Goal: Share content: Share content

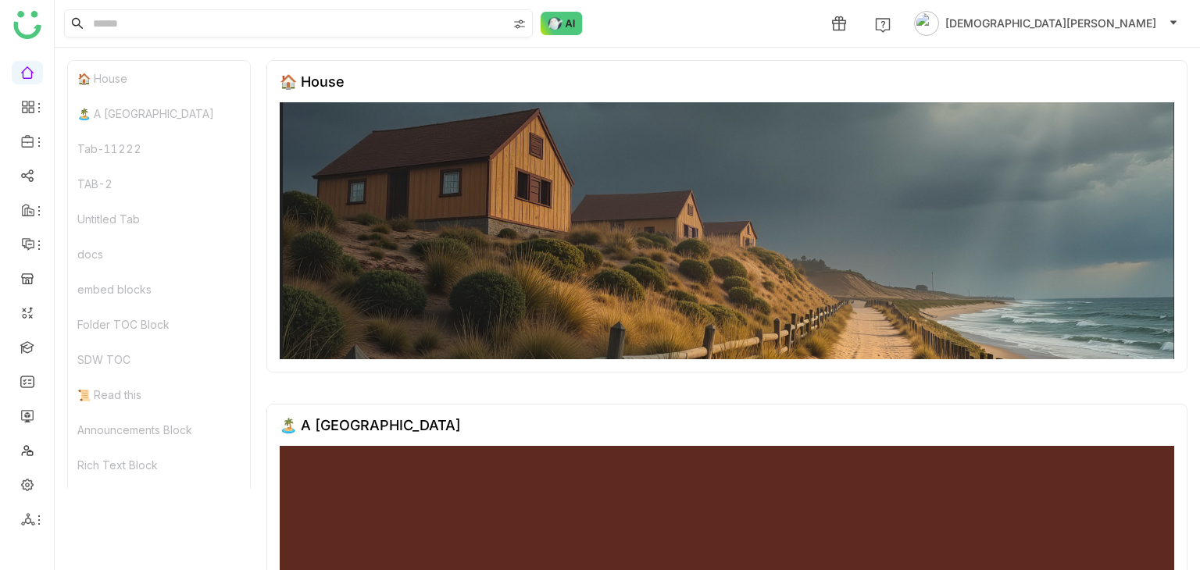
click at [294, 29] on input at bounding box center [298, 23] width 417 height 27
click at [268, 27] on input at bounding box center [298, 23] width 417 height 27
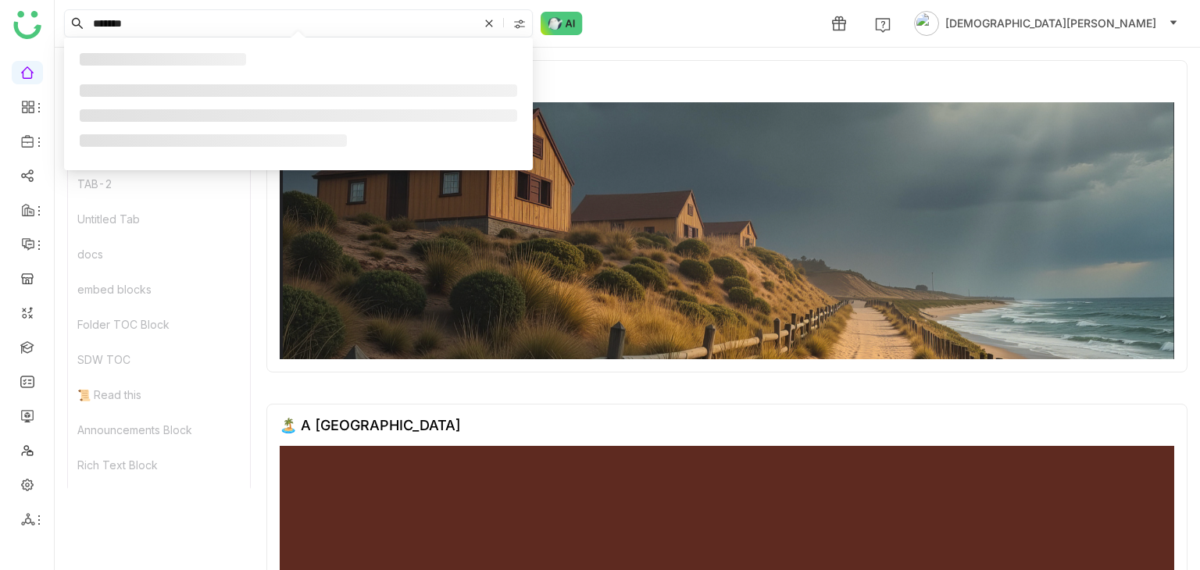
type input "*******"
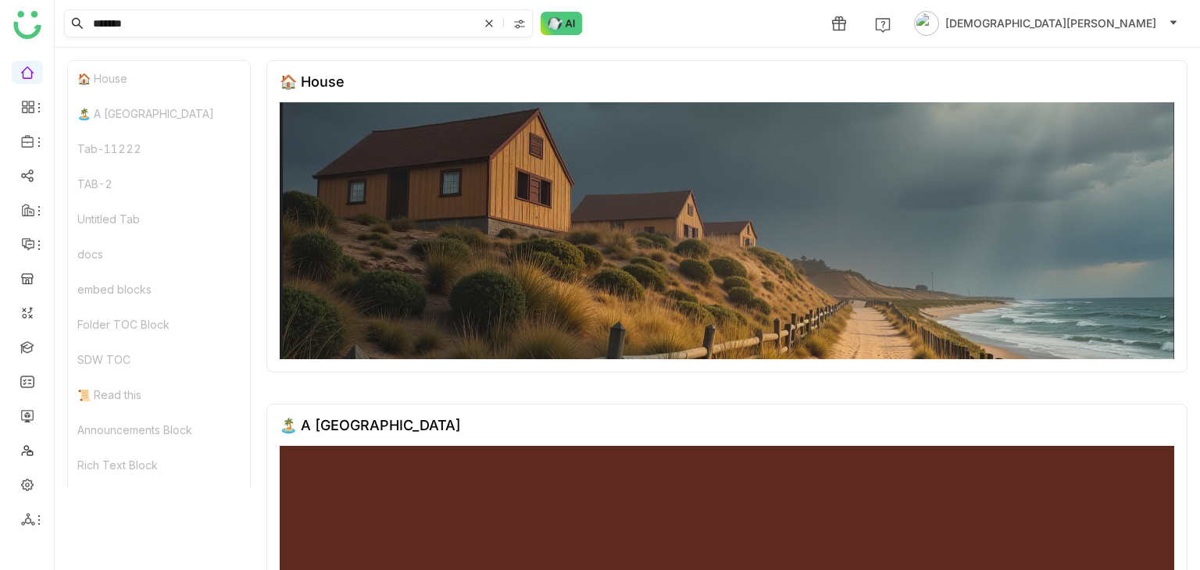
click at [216, 23] on input "*******" at bounding box center [284, 23] width 388 height 27
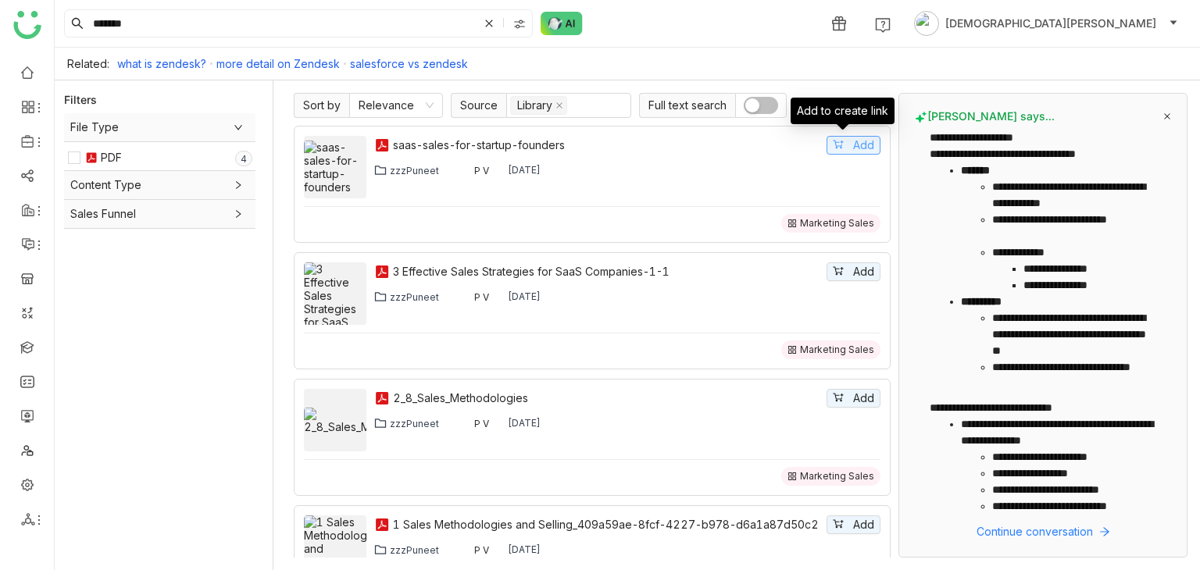
click at [832, 152] on button "Add" at bounding box center [853, 145] width 54 height 19
click at [775, 16] on div "Share" at bounding box center [759, 23] width 30 height 16
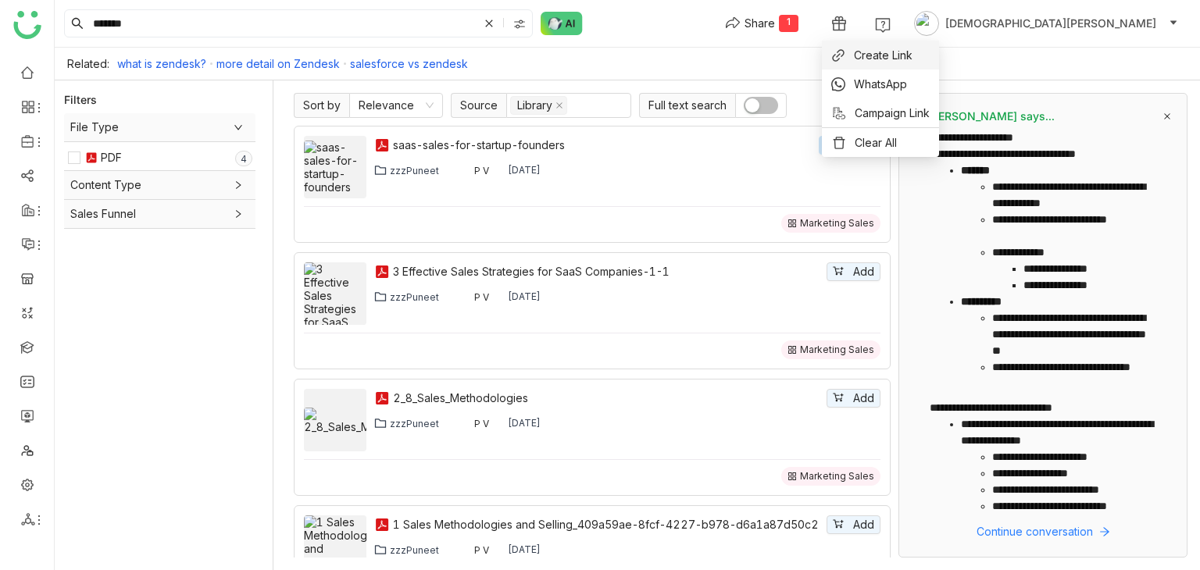
click at [861, 61] on span "Create Link" at bounding box center [883, 55] width 59 height 16
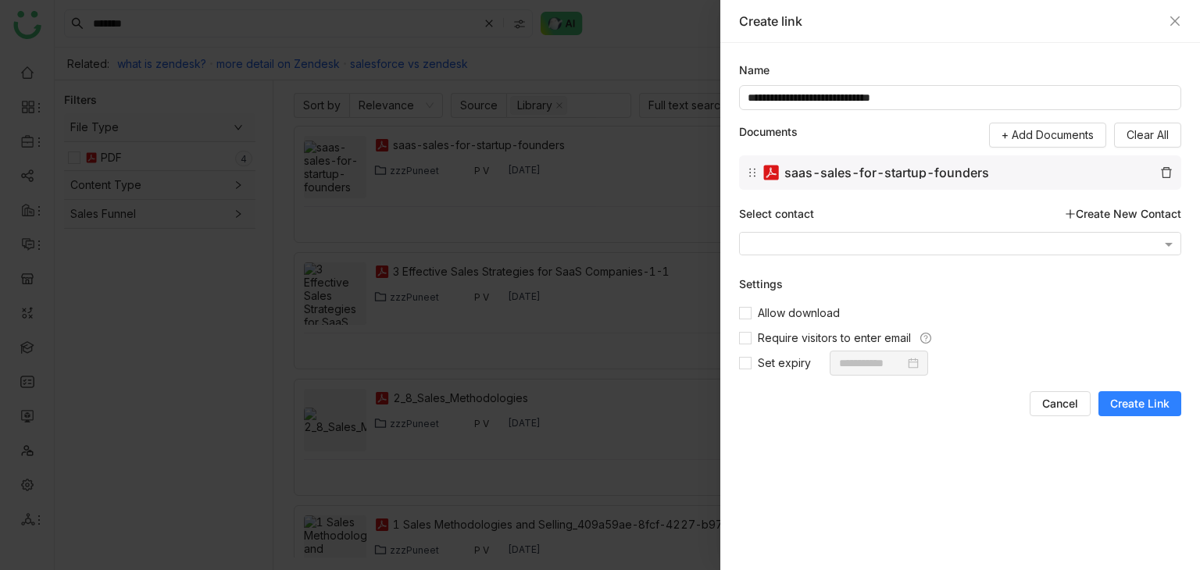
click at [1153, 397] on span "Create Link" at bounding box center [1139, 404] width 59 height 16
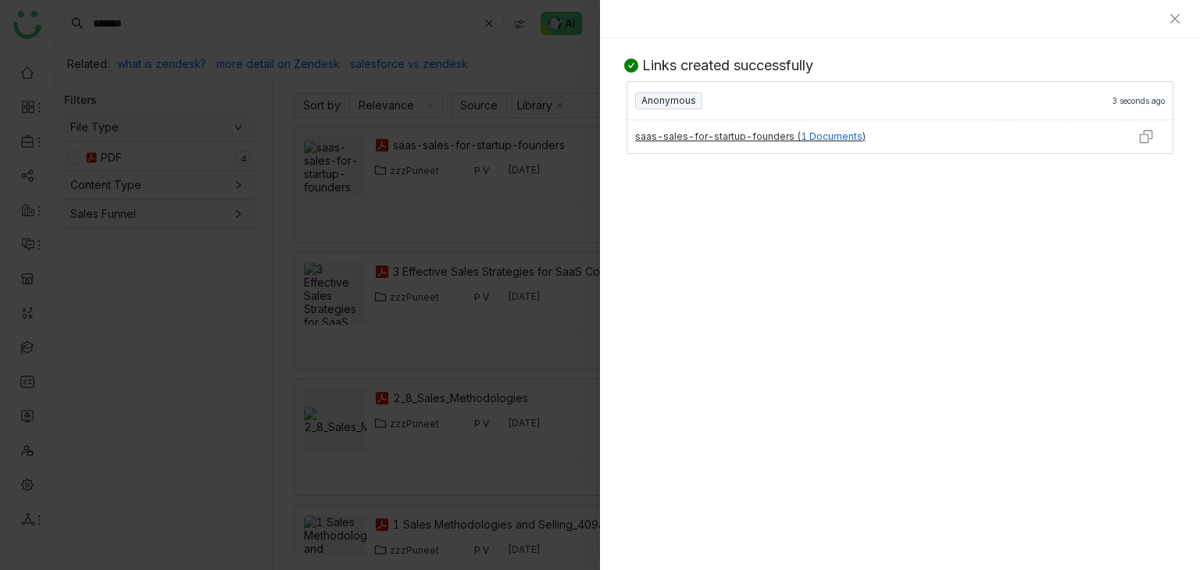
click at [1150, 142] on img at bounding box center [1146, 137] width 16 height 16
click at [508, 42] on div at bounding box center [600, 285] width 1200 height 570
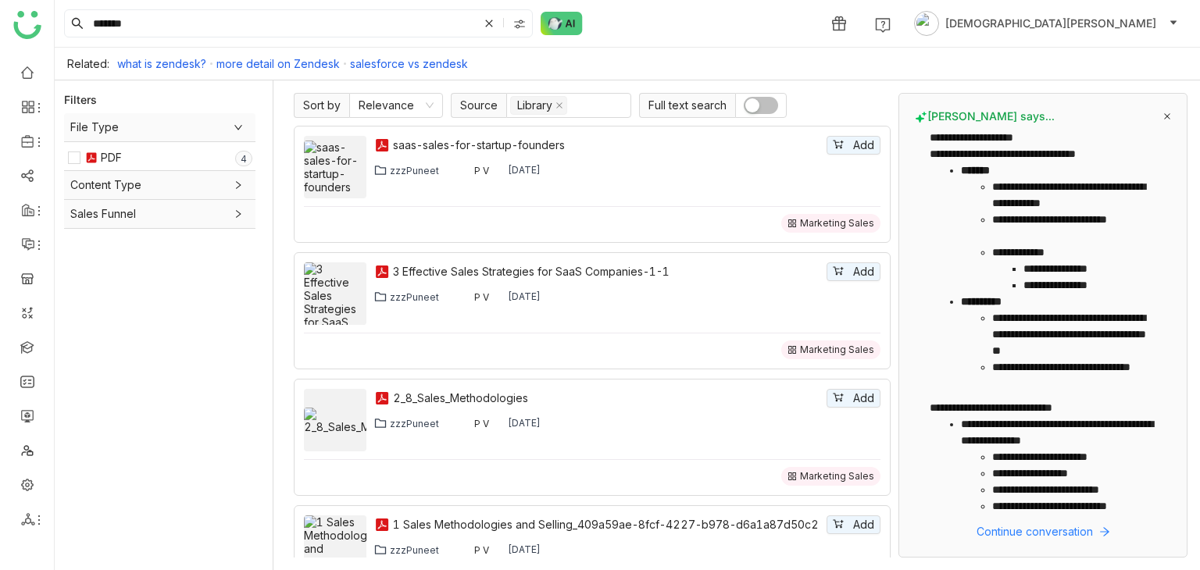
click at [842, 389] on div "2_8_Sales_Methodologies Add zzzPuneet P V [DATE] Marketing Sales" at bounding box center [592, 437] width 576 height 97
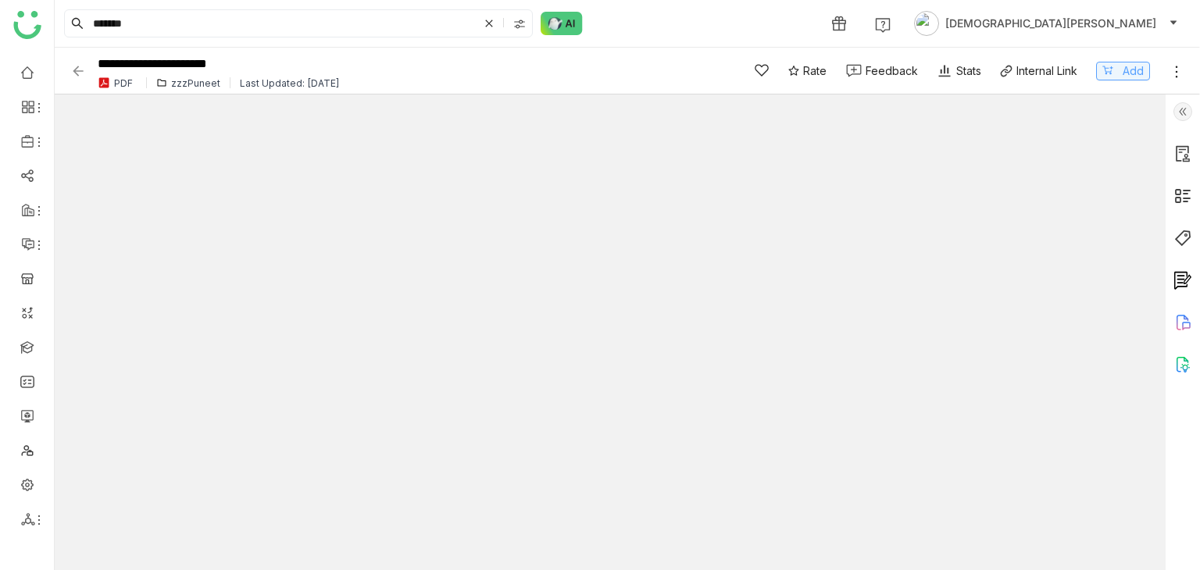
click at [1129, 62] on button "Add" at bounding box center [1123, 71] width 54 height 19
click at [775, 20] on div "Share" at bounding box center [759, 23] width 30 height 16
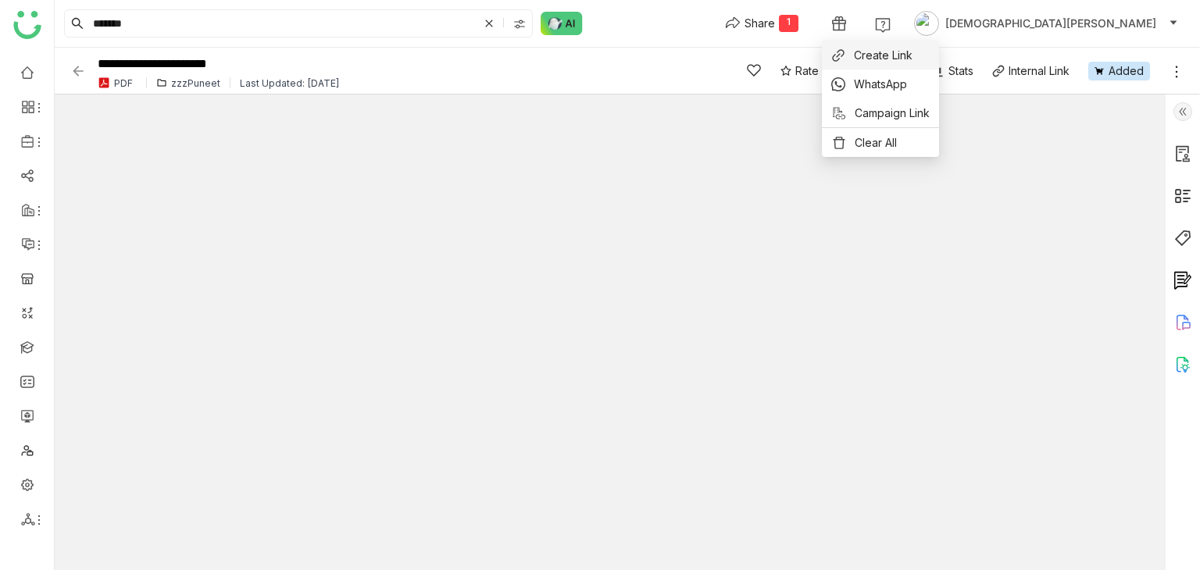
click at [883, 48] on span "Create Link" at bounding box center [883, 55] width 59 height 16
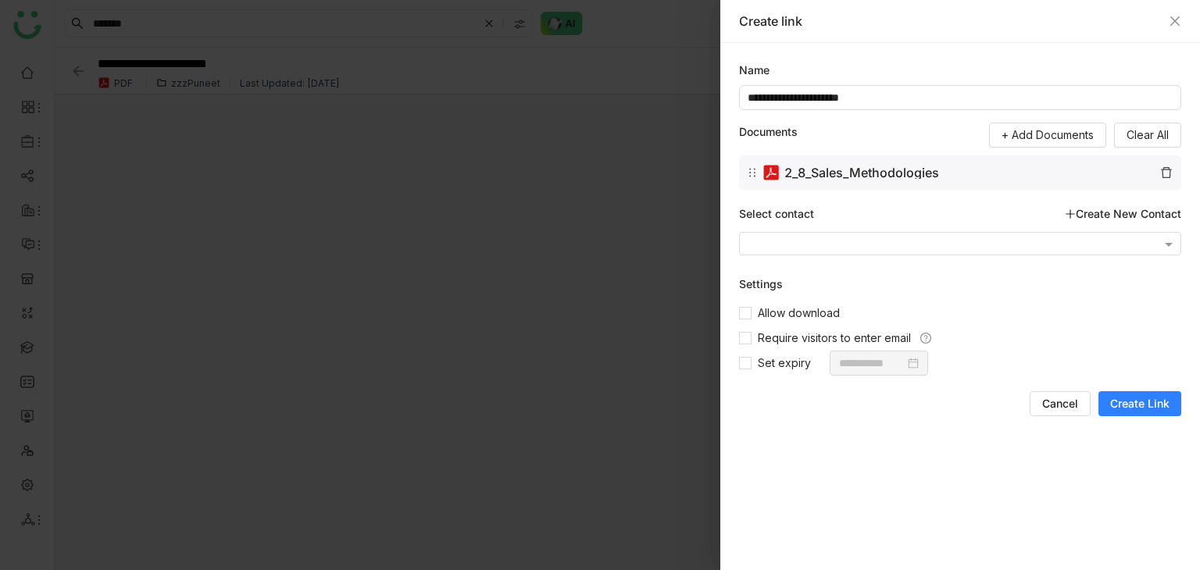
click at [1146, 402] on span "Create Link" at bounding box center [1139, 404] width 59 height 16
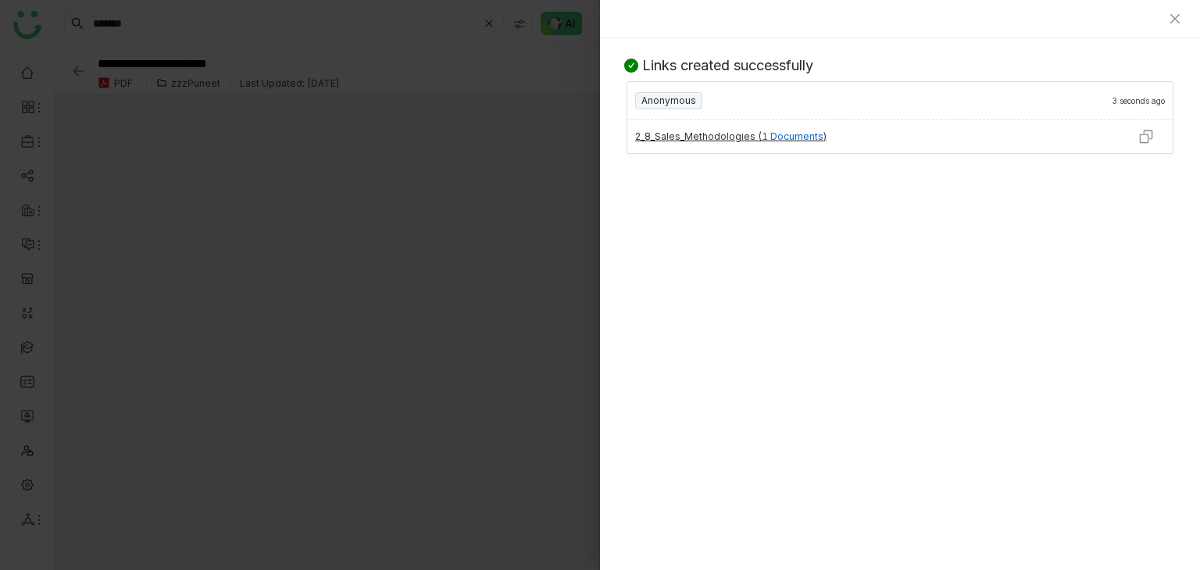
click at [1146, 131] on img at bounding box center [1146, 137] width 16 height 16
